Goal: Task Accomplishment & Management: Use online tool/utility

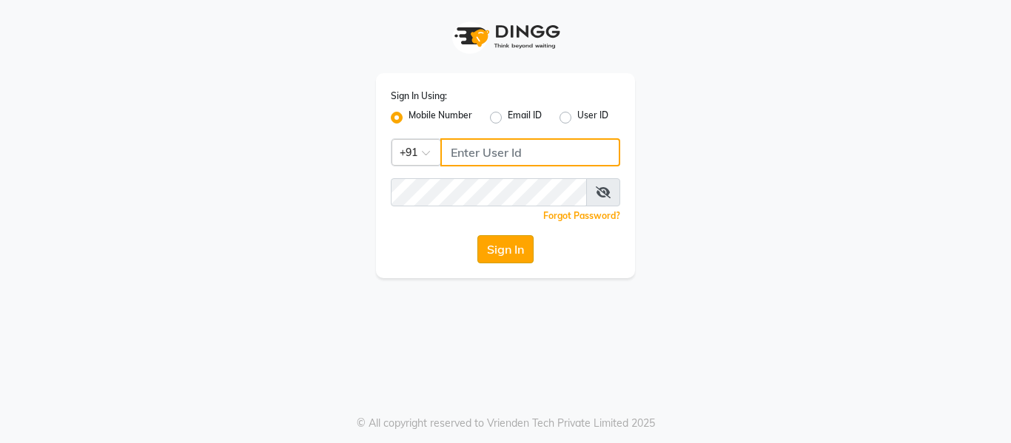
type input "9884040030"
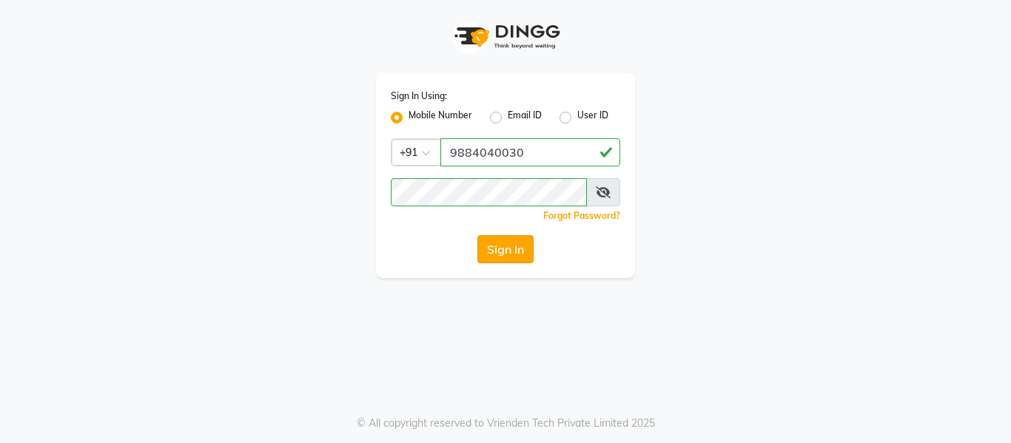
click at [500, 250] on button "Sign In" at bounding box center [506, 249] width 56 height 28
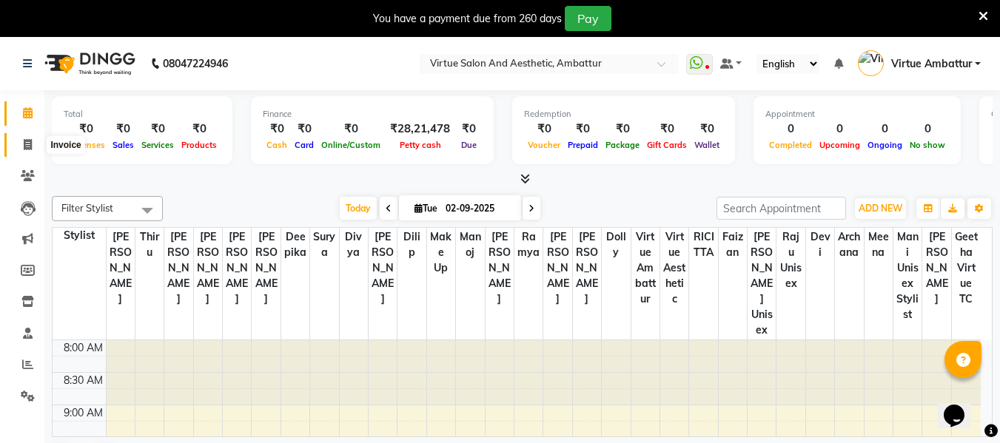
click at [21, 146] on span at bounding box center [28, 145] width 26 height 17
select select "service"
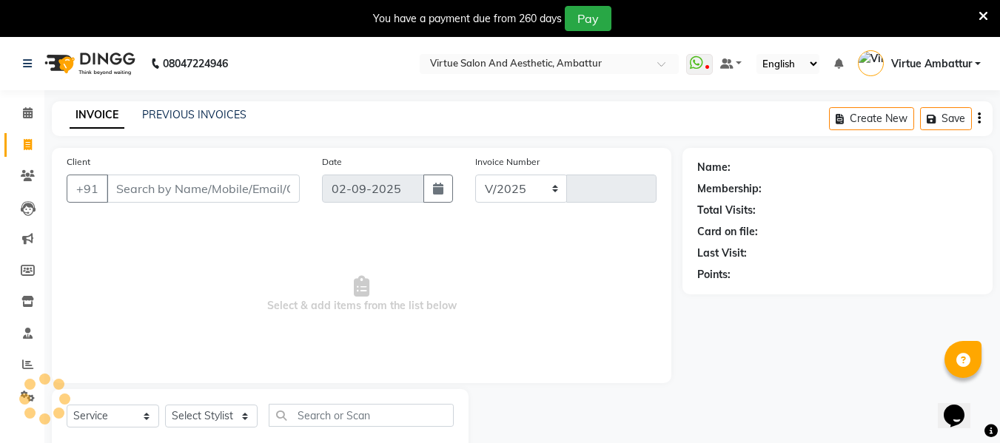
select select "5237"
type input "3161"
click at [183, 111] on link "PREVIOUS INVOICES" at bounding box center [194, 114] width 104 height 13
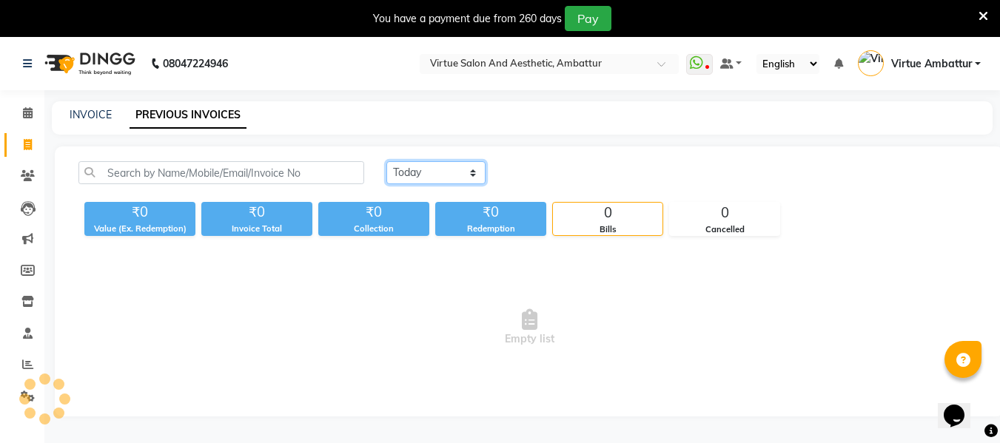
click at [415, 171] on select "[DATE] [DATE] Custom Range" at bounding box center [435, 172] width 99 height 23
select select "[DATE]"
click at [386, 161] on select "[DATE] [DATE] Custom Range" at bounding box center [435, 172] width 99 height 23
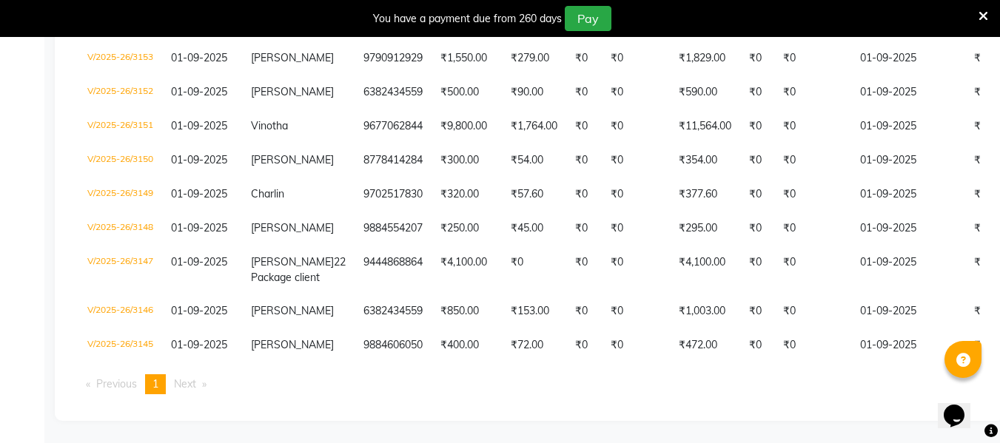
scroll to position [568, 0]
